Goal: Transaction & Acquisition: Purchase product/service

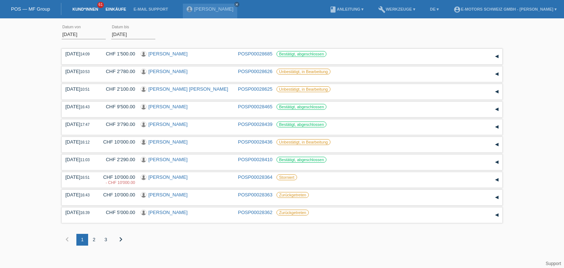
click at [83, 10] on link "Kund*innen" at bounding box center [85, 9] width 33 height 4
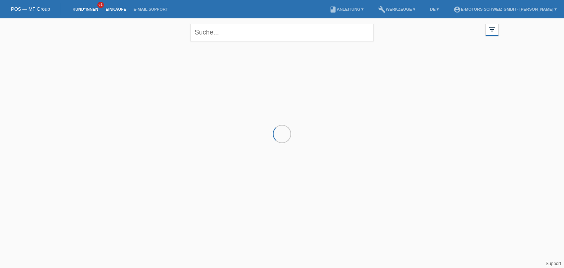
click at [121, 11] on link "Einkäufe" at bounding box center [116, 9] width 28 height 4
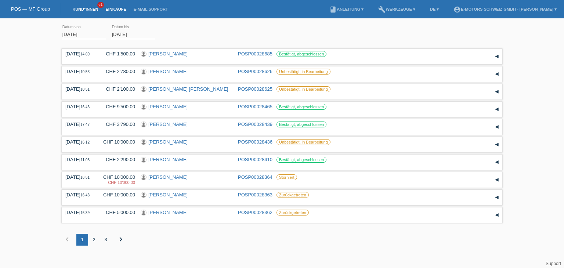
click at [79, 8] on link "Kund*innen" at bounding box center [85, 9] width 33 height 4
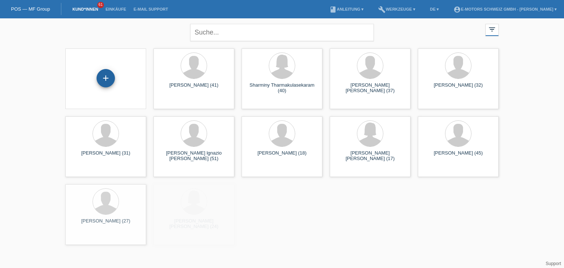
click at [112, 77] on div "+" at bounding box center [106, 78] width 18 height 12
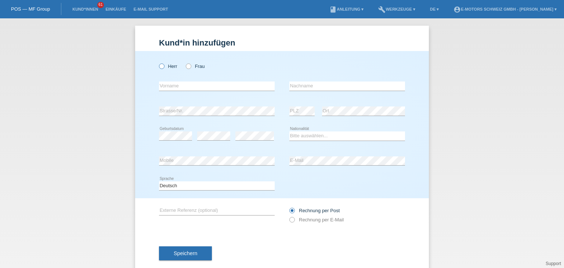
click at [158, 62] on icon at bounding box center [158, 62] width 0 height 0
click at [161, 66] on input "Herr" at bounding box center [161, 66] width 5 height 5
radio input "true"
click at [176, 87] on input "text" at bounding box center [217, 86] width 116 height 9
paste input "[PERSON_NAME]"
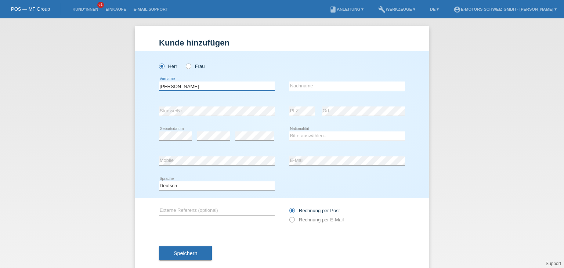
drag, startPoint x: 188, startPoint y: 89, endPoint x: 166, endPoint y: 89, distance: 22.0
click at [166, 89] on input "[PERSON_NAME]" at bounding box center [217, 86] width 116 height 9
type input "[PERSON_NAME]"
click at [360, 88] on input "text" at bounding box center [348, 86] width 116 height 9
type input "Lutz"
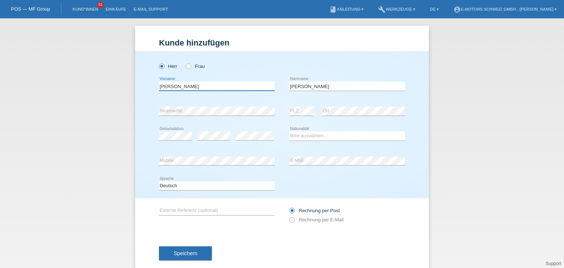
click at [221, 87] on input "[PERSON_NAME]" at bounding box center [217, 86] width 116 height 9
type input "Marc"
click at [206, 152] on div "error Mobile" at bounding box center [217, 161] width 116 height 25
click at [304, 137] on select "Bitte auswählen... Schweiz Deutschland Liechtenstein Österreich ------------ Af…" at bounding box center [348, 136] width 116 height 9
select select "CH"
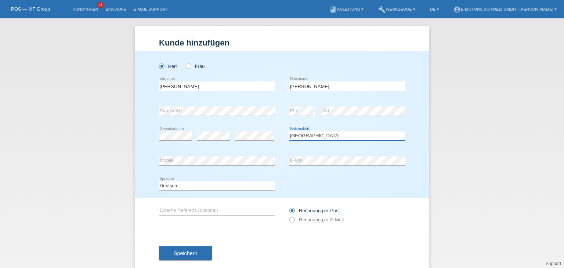
click at [290, 132] on select "Bitte auswählen... Schweiz Deutschland Liechtenstein Österreich ------------ Af…" at bounding box center [348, 136] width 116 height 9
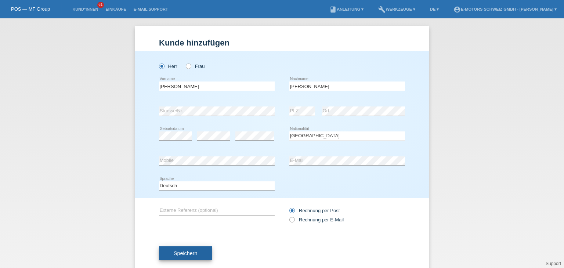
click at [190, 255] on span "Speichern" at bounding box center [186, 254] width 24 height 6
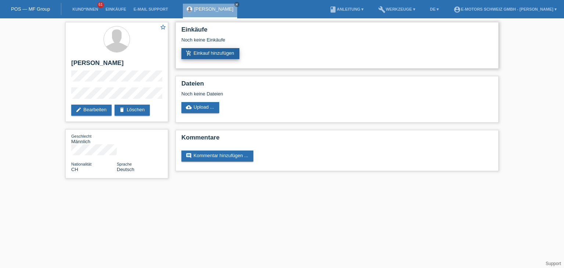
click at [207, 51] on link "add_shopping_cart Einkauf hinzufügen" at bounding box center [211, 53] width 58 height 11
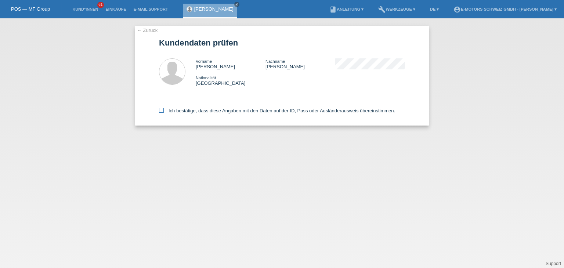
click at [164, 110] on label "Ich bestätige, dass diese Angaben mit den Daten auf der ID, Pass oder Ausländer…" at bounding box center [277, 111] width 236 height 6
click at [164, 110] on input "Ich bestätige, dass diese Angaben mit den Daten auf der ID, Pass oder Ausländer…" at bounding box center [161, 110] width 5 height 5
checkbox input "true"
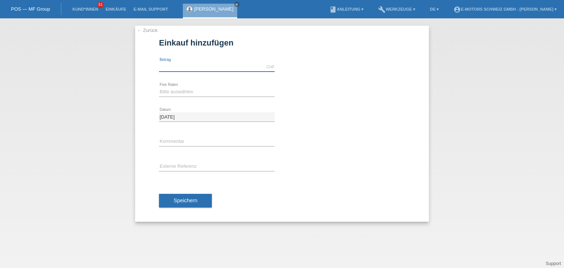
click at [201, 67] on input "text" at bounding box center [217, 66] width 116 height 9
type input "10000.00"
click at [354, 108] on div at bounding box center [348, 108] width 116 height 6
click at [208, 88] on select "Bitte auswählen 12 Raten 24 Raten 36 Raten 48 Raten" at bounding box center [217, 91] width 116 height 9
select select "215"
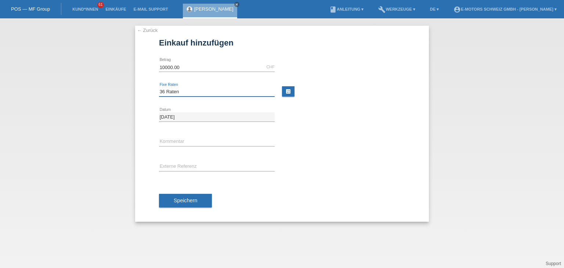
click at [159, 87] on select "Bitte auswählen 12 Raten 24 Raten 36 Raten 48 Raten" at bounding box center [217, 91] width 116 height 9
click at [185, 139] on input "text" at bounding box center [217, 141] width 116 height 9
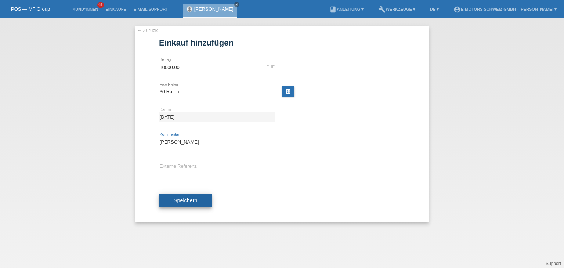
type input "Philippe"
click at [182, 194] on button "Speichern" at bounding box center [185, 201] width 53 height 14
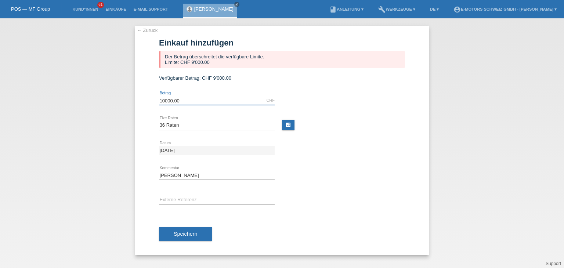
drag, startPoint x: 191, startPoint y: 99, endPoint x: 143, endPoint y: 103, distance: 47.5
click at [143, 103] on div "← Zurück Einkauf hinzufügen Der Betrag überschreitet die verfügbare Limite. Lim…" at bounding box center [282, 141] width 294 height 230
click at [291, 129] on link "calculate" at bounding box center [288, 125] width 12 height 10
type input "10000.00"
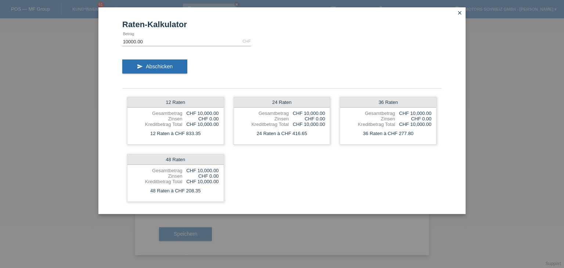
click at [462, 14] on icon "close" at bounding box center [460, 13] width 6 height 6
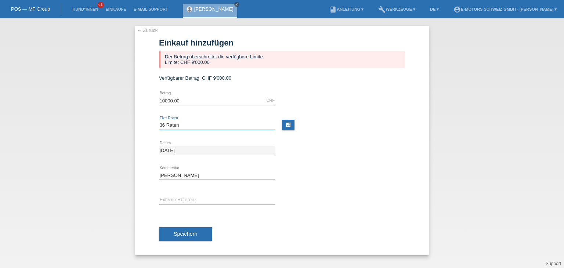
drag, startPoint x: 193, startPoint y: 128, endPoint x: 179, endPoint y: 129, distance: 14.0
click at [193, 128] on select "Bitte auswählen 12 Raten 24 Raten 36 Raten 48 Raten" at bounding box center [217, 125] width 116 height 9
select select "216"
click at [159, 121] on select "Bitte auswählen 12 Raten 24 Raten 36 Raten 48 Raten" at bounding box center [217, 125] width 116 height 9
click at [290, 127] on link "calculate" at bounding box center [288, 125] width 12 height 10
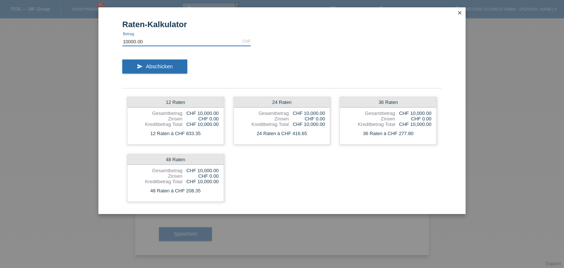
click at [185, 38] on input "10000.00" at bounding box center [186, 41] width 129 height 9
drag, startPoint x: 182, startPoint y: 38, endPoint x: 91, endPoint y: 40, distance: 91.1
click at [91, 40] on div "Raten-Kalkulator 10000.00 CHF error Betrag send Abschicken 12 Raten Gesamtbetra…" at bounding box center [282, 134] width 564 height 268
type input "9000.00"
click at [298, 73] on div "send Abschicken" at bounding box center [282, 69] width 320 height 30
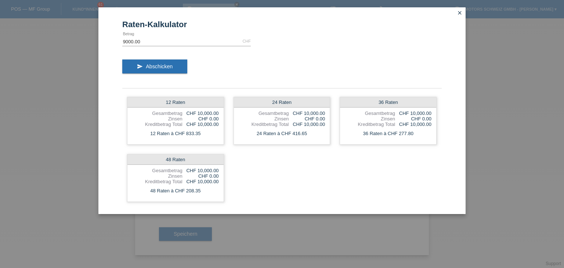
click at [462, 12] on icon "close" at bounding box center [460, 13] width 6 height 6
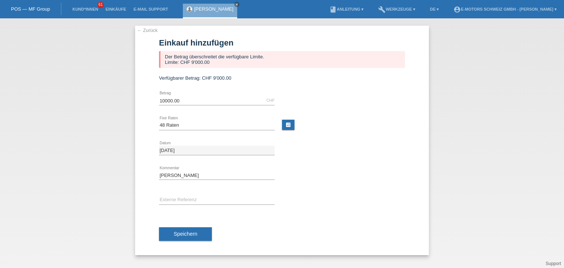
drag, startPoint x: 203, startPoint y: 94, endPoint x: 198, endPoint y: 96, distance: 4.9
click at [200, 95] on div "10000.00 CHF error Betrag" at bounding box center [217, 100] width 116 height 25
click at [185, 103] on input "10000.00" at bounding box center [217, 100] width 116 height 9
drag, startPoint x: 155, startPoint y: 100, endPoint x: 62, endPoint y: 98, distance: 93.7
click at [63, 99] on div "← Zurück Einkauf hinzufügen Der Betrag überschreitet die verfügbare Limite. Lim…" at bounding box center [282, 143] width 564 height 250
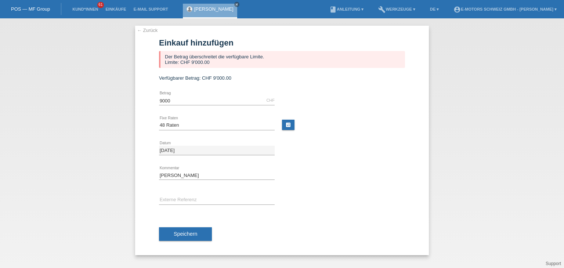
type input "9000.00"
click at [346, 111] on div "9000.00 CHF error Betrag" at bounding box center [282, 100] width 246 height 25
click at [287, 129] on link "calculate" at bounding box center [288, 125] width 12 height 10
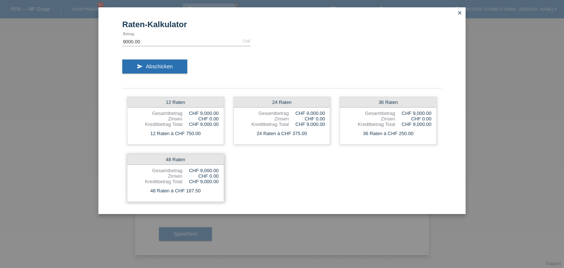
drag, startPoint x: 187, startPoint y: 191, endPoint x: 200, endPoint y: 190, distance: 12.9
click at [200, 190] on div "48 Raten à CHF 187.50" at bounding box center [176, 191] width 96 height 10
click at [204, 190] on div "48 Raten à CHF 187.50" at bounding box center [176, 191] width 96 height 10
click at [459, 12] on icon "close" at bounding box center [460, 13] width 6 height 6
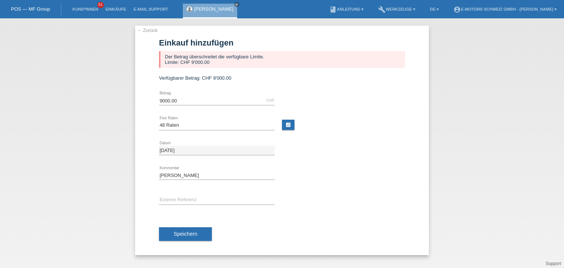
click at [291, 128] on link "calculate" at bounding box center [288, 125] width 12 height 10
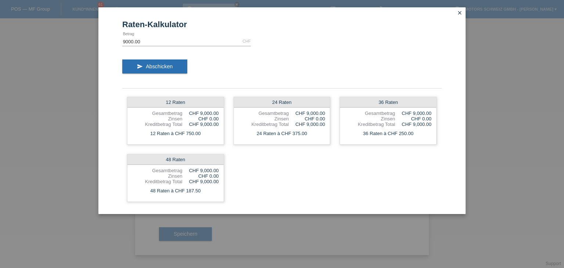
drag, startPoint x: 214, startPoint y: 15, endPoint x: 245, endPoint y: 43, distance: 41.7
click at [245, 43] on div "Raten-Kalkulator 9000.00 CHF error Betrag send Abschicken 12 Raten Gesamtbetrag…" at bounding box center [281, 110] width 367 height 207
click at [301, 43] on form "Raten-Kalkulator 9000.00 CHF error Betrag send Abschicken 12 Raten Gesamtbetrag…" at bounding box center [282, 117] width 320 height 194
click at [457, 12] on link "close" at bounding box center [460, 13] width 10 height 8
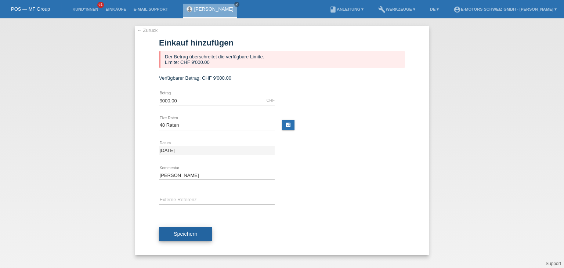
click at [193, 237] on button "Speichern" at bounding box center [185, 234] width 53 height 14
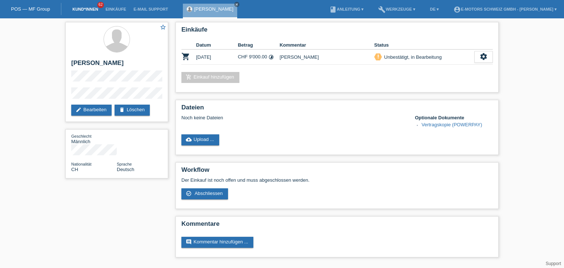
click at [78, 8] on li "Kund*innen 62" at bounding box center [85, 9] width 33 height 19
click at [81, 12] on li "Kund*innen 62" at bounding box center [85, 9] width 33 height 19
click at [83, 9] on link "Kund*innen" at bounding box center [85, 9] width 33 height 4
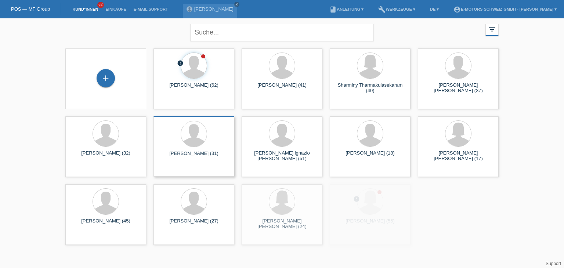
drag, startPoint x: 105, startPoint y: 79, endPoint x: 164, endPoint y: 116, distance: 69.9
click at [105, 79] on div "+" at bounding box center [106, 78] width 18 height 18
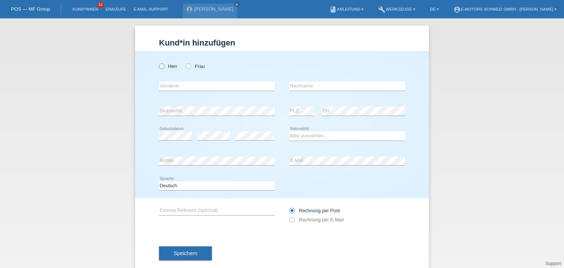
click at [158, 62] on icon at bounding box center [158, 62] width 0 height 0
click at [160, 68] on input "Herr" at bounding box center [161, 66] width 5 height 5
radio input "true"
drag, startPoint x: 162, startPoint y: 86, endPoint x: 188, endPoint y: 90, distance: 26.1
click at [162, 86] on input "text" at bounding box center [217, 86] width 116 height 9
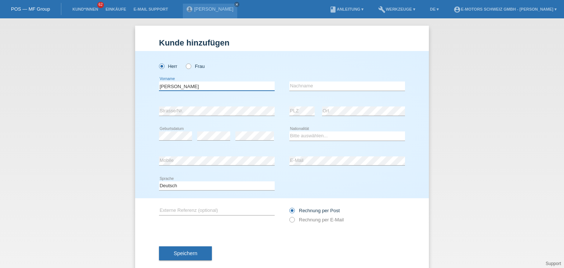
type input "[PERSON_NAME]"
click at [303, 88] on input "text" at bounding box center [348, 86] width 116 height 9
type input "Manusia"
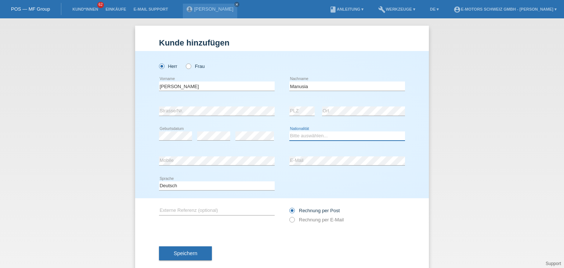
click at [298, 137] on select "Bitte auswählen... Schweiz Deutschland Liechtenstein Österreich ------------ Af…" at bounding box center [348, 136] width 116 height 9
select select "IT"
click at [290, 132] on select "Bitte auswählen... Schweiz Deutschland Liechtenstein Österreich ------------ Af…" at bounding box center [348, 136] width 116 height 9
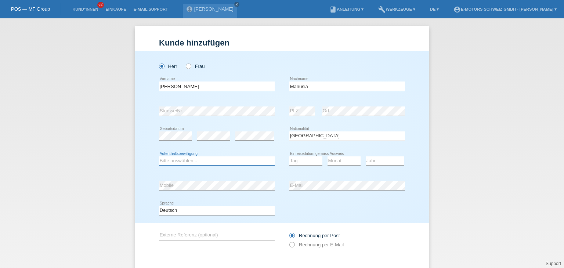
click at [179, 157] on select "Bitte auswählen... C B B - Flüchtlingsstatus Andere" at bounding box center [217, 161] width 116 height 9
select select "C"
click at [159, 157] on select "Bitte auswählen... C B B - Flüchtlingsstatus Andere" at bounding box center [217, 161] width 116 height 9
click at [301, 162] on select "Tag 01 02 03 04 05 06 07 08 09 10 11" at bounding box center [306, 161] width 33 height 9
select select "19"
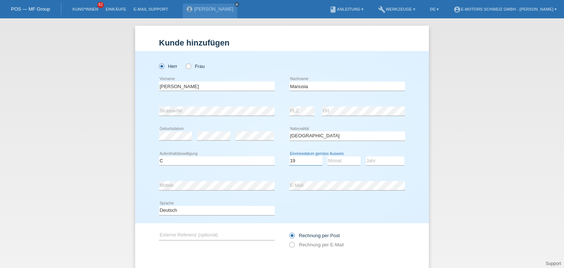
click at [290, 157] on select "Tag 01 02 03 04 05 06 07 08 09 10 11" at bounding box center [306, 161] width 33 height 9
click at [341, 162] on select "Monat 01 02 03 04 05 06 07 08 09 10 11" at bounding box center [344, 161] width 33 height 9
select select "07"
click at [328, 157] on select "Monat 01 02 03 04 05 06 07 08 09 10 11" at bounding box center [344, 161] width 33 height 9
click at [381, 160] on select "Jahr 2025 2024 2023 2022 2021 2020 2019 2018 2017 2016 2015 2014 2013 2012 2011…" at bounding box center [385, 161] width 39 height 9
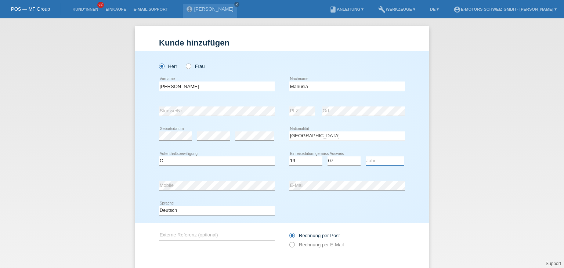
select select "1967"
click at [366, 157] on select "Jahr 2025 2024 2023 2022 2021 2020 2019 2018 2017 2016 2015 2014 2013 2012 2011…" at bounding box center [385, 161] width 39 height 9
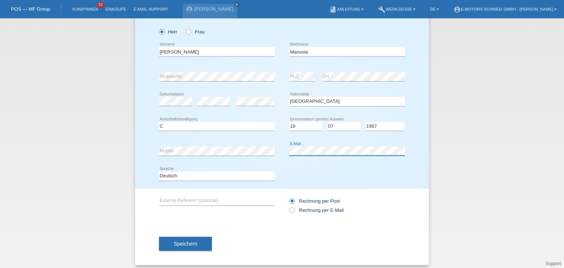
scroll to position [39, 0]
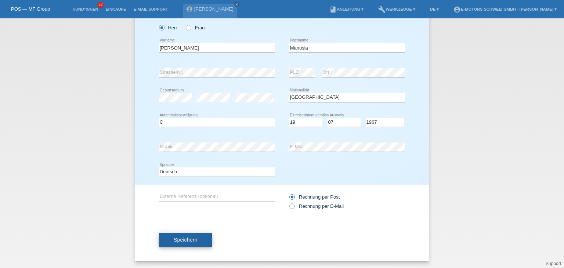
click at [186, 241] on span "Speichern" at bounding box center [186, 240] width 24 height 6
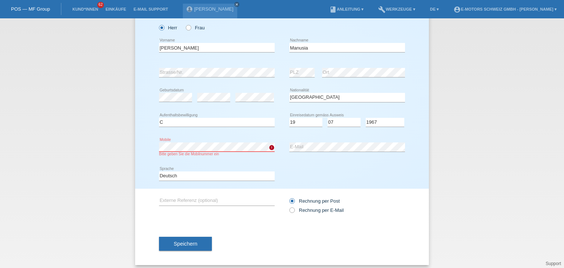
click at [118, 147] on div "Kund*in hinzufügen Kunde hinzufügen Kundin hinzufügen Herr Frau Francesco error…" at bounding box center [282, 143] width 564 height 250
click at [89, 159] on div "Kund*in hinzufügen Kunde hinzufügen Kundin hinzufügen Herr Frau Francesco error…" at bounding box center [282, 143] width 564 height 250
click at [180, 244] on span "Speichern" at bounding box center [186, 244] width 24 height 6
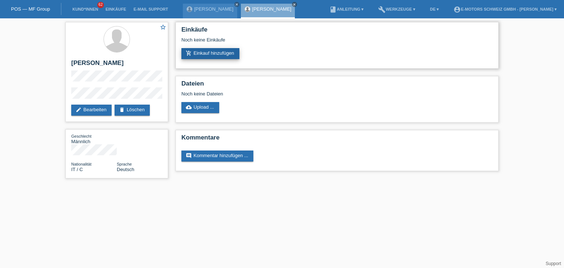
click at [205, 58] on link "add_shopping_cart Einkauf hinzufügen" at bounding box center [211, 53] width 58 height 11
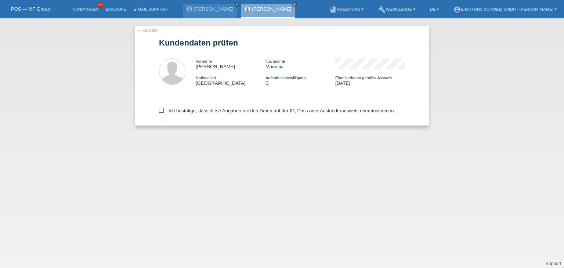
click at [162, 112] on icon at bounding box center [161, 110] width 5 height 5
click at [162, 112] on input "Ich bestätige, dass diese Angaben mit den Daten auf der ID, Pass oder Ausländer…" at bounding box center [161, 110] width 5 height 5
checkbox input "true"
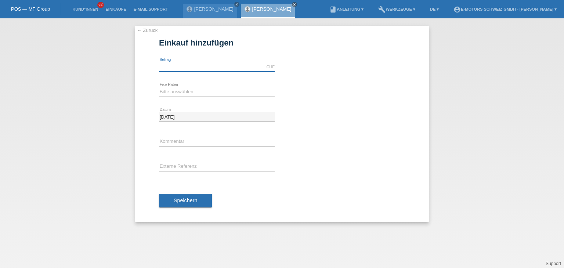
click at [195, 66] on input "text" at bounding box center [217, 66] width 116 height 9
type input "10000.00"
click at [170, 92] on select "Bitte auswählen 12 Raten 24 Raten 36 Raten 48 Raten" at bounding box center [217, 91] width 116 height 9
select select "216"
click at [159, 87] on select "Bitte auswählen 12 Raten 24 Raten 36 Raten 48 Raten" at bounding box center [217, 91] width 116 height 9
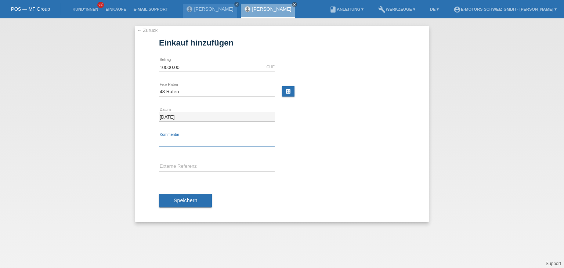
click at [182, 139] on input "text" at bounding box center [217, 141] width 116 height 9
type input "Philippe"
click at [180, 202] on span "Speichern" at bounding box center [186, 201] width 24 height 6
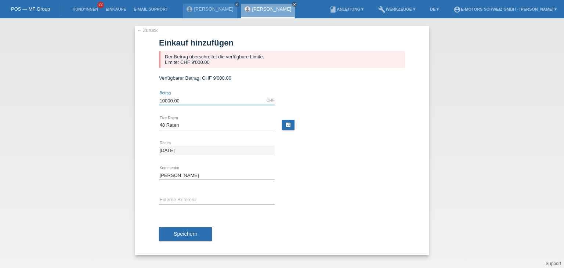
drag, startPoint x: 205, startPoint y: 103, endPoint x: 129, endPoint y: 100, distance: 76.5
click at [130, 101] on div "← Zurück Einkauf hinzufügen Der Betrag überschreitet die verfügbare Limite. Lim…" at bounding box center [282, 143] width 564 height 250
type input "9000.00"
click at [334, 112] on div "9000.00 CHF error Betrag" at bounding box center [282, 100] width 246 height 25
click at [291, 127] on link "calculate" at bounding box center [288, 125] width 12 height 10
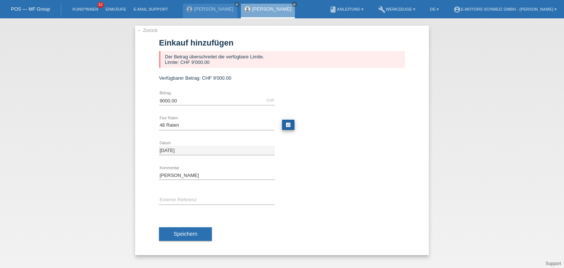
type input "9000.00"
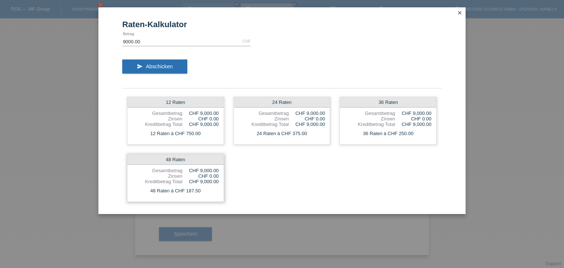
drag, startPoint x: 188, startPoint y: 170, endPoint x: 202, endPoint y: 190, distance: 24.6
click at [202, 190] on div "48 Raten Gesamtbetrag CHF 9,000.00 Zinsen CHF 0.00 Kreditbetrag Total CHF 9,000…" at bounding box center [175, 178] width 97 height 48
click at [265, 191] on div "12 Raten Gesamtbetrag CHF 9,000.00 Zinsen CHF 0.00 Kreditbetrag Total CHF 9,000…" at bounding box center [282, 149] width 320 height 115
click at [459, 15] on icon "close" at bounding box center [460, 13] width 6 height 6
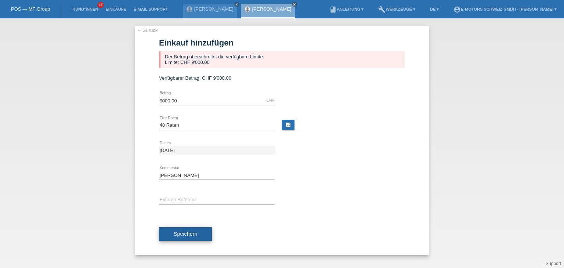
click at [177, 234] on span "Speichern" at bounding box center [186, 234] width 24 height 6
